Goal: Navigation & Orientation: Go to known website

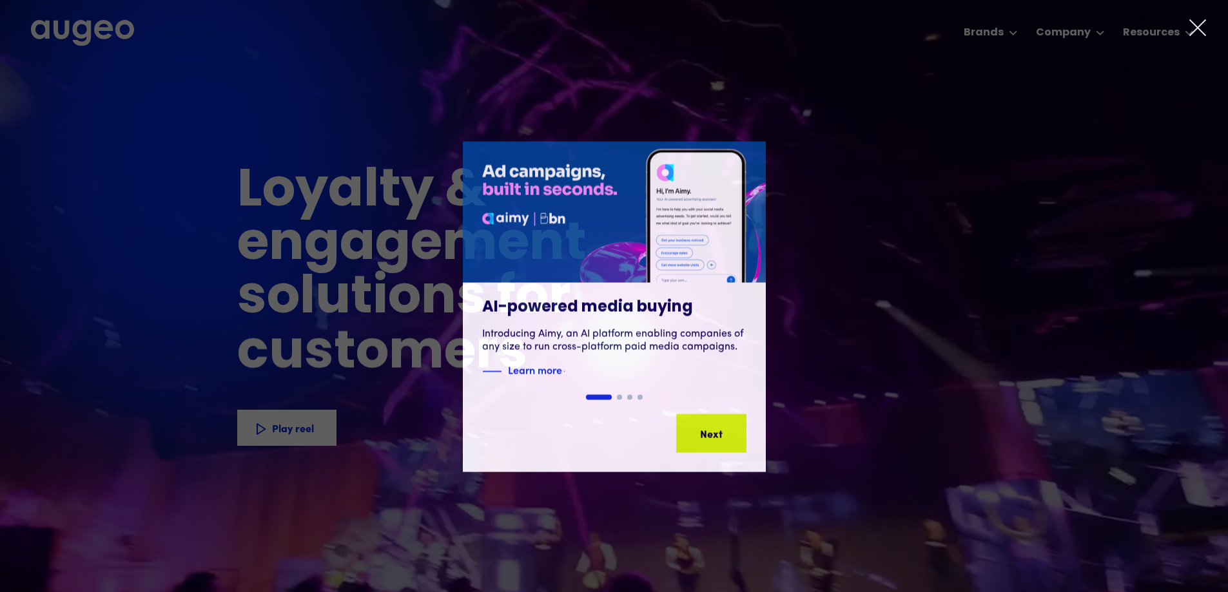
click at [1196, 33] on icon at bounding box center [1197, 27] width 19 height 19
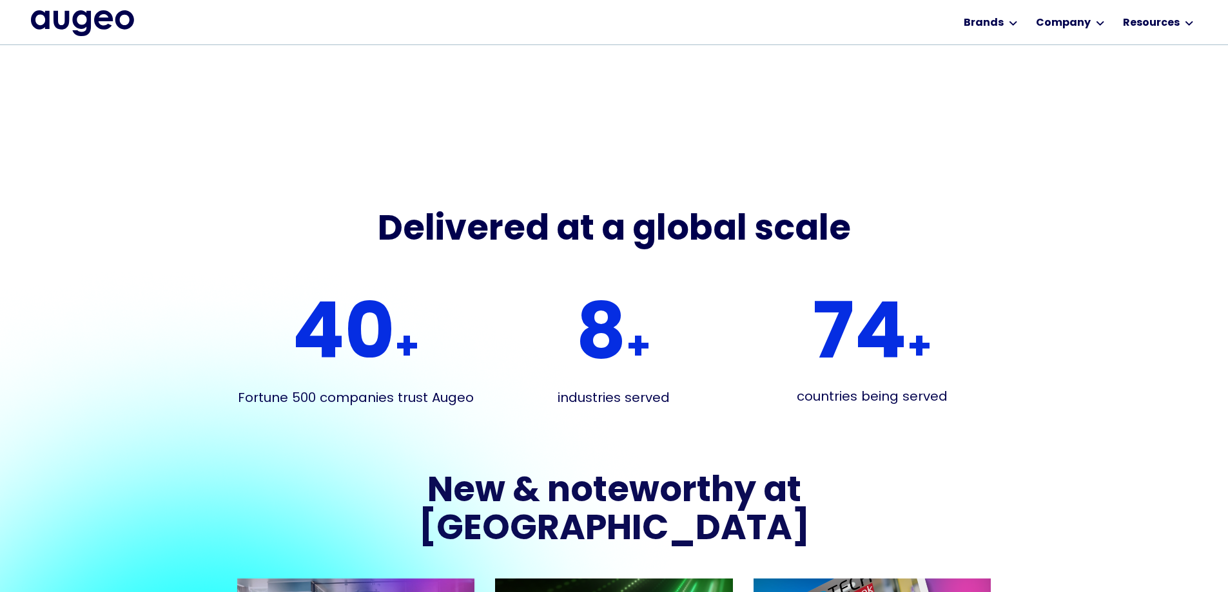
scroll to position [2209, 0]
